Goal: Information Seeking & Learning: Understand process/instructions

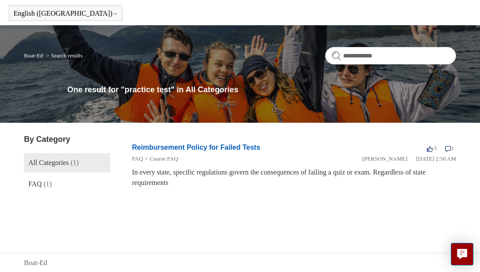
scroll to position [30, 0]
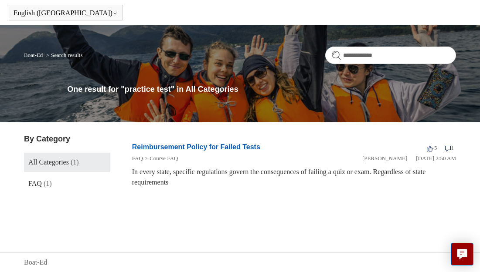
click at [37, 56] on link "Boat-Ed" at bounding box center [33, 55] width 19 height 7
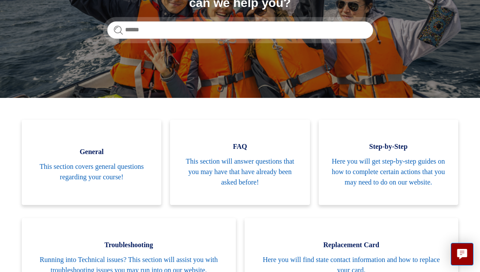
scroll to position [133, 0]
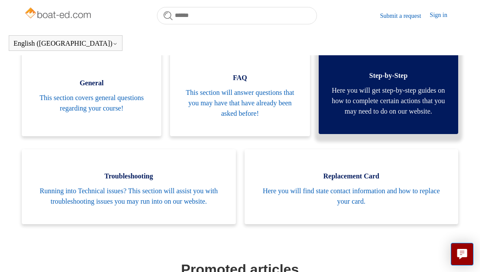
click at [403, 114] on span "Here you will get step-by-step guides on how to complete certain actions that y…" at bounding box center [387, 100] width 113 height 31
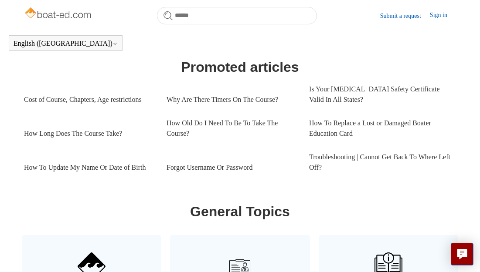
scroll to position [382, 0]
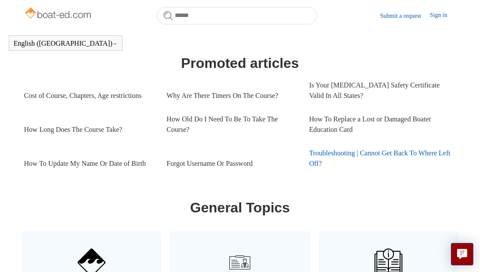
click at [397, 166] on link "Troubleshooting | Cannot Get Back To Where Left Off?" at bounding box center [380, 159] width 142 height 34
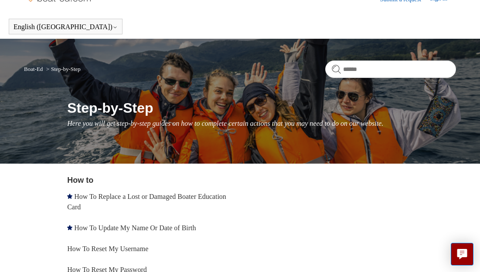
scroll to position [16, 0]
